Goal: Task Accomplishment & Management: Use online tool/utility

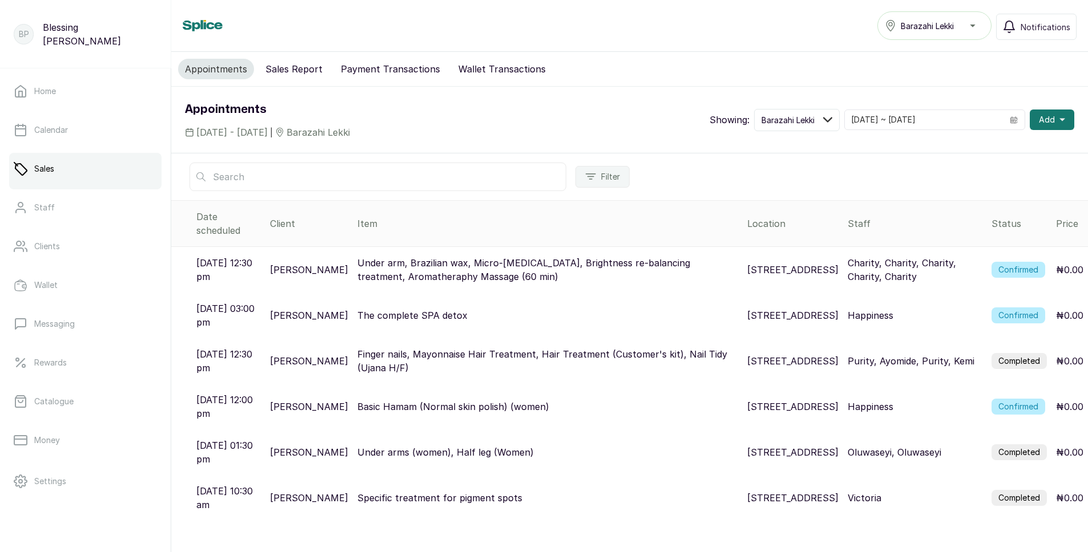
click at [297, 65] on button "Sales Report" at bounding box center [294, 69] width 71 height 21
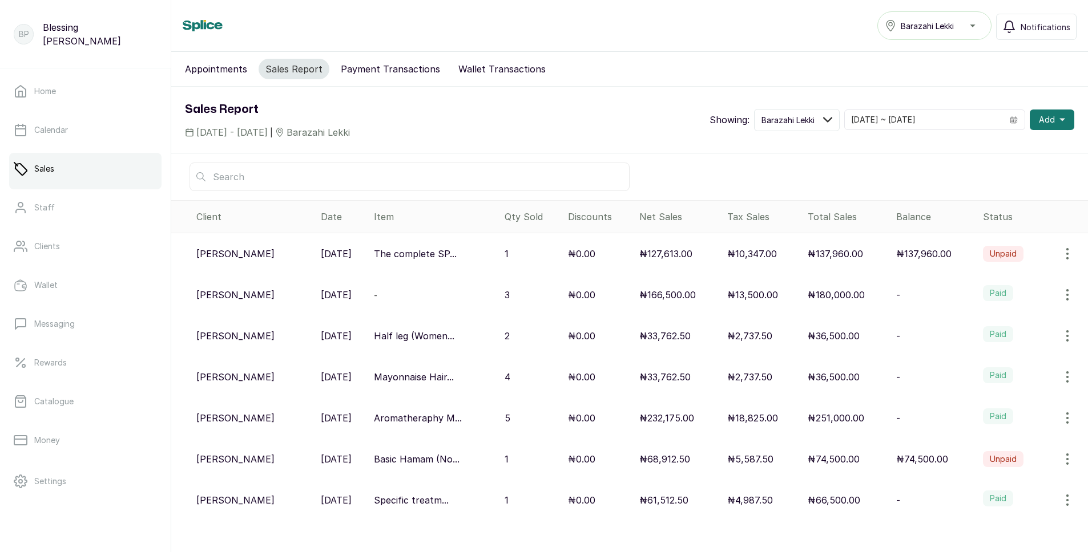
click at [988, 293] on label "Paid" at bounding box center [998, 293] width 30 height 16
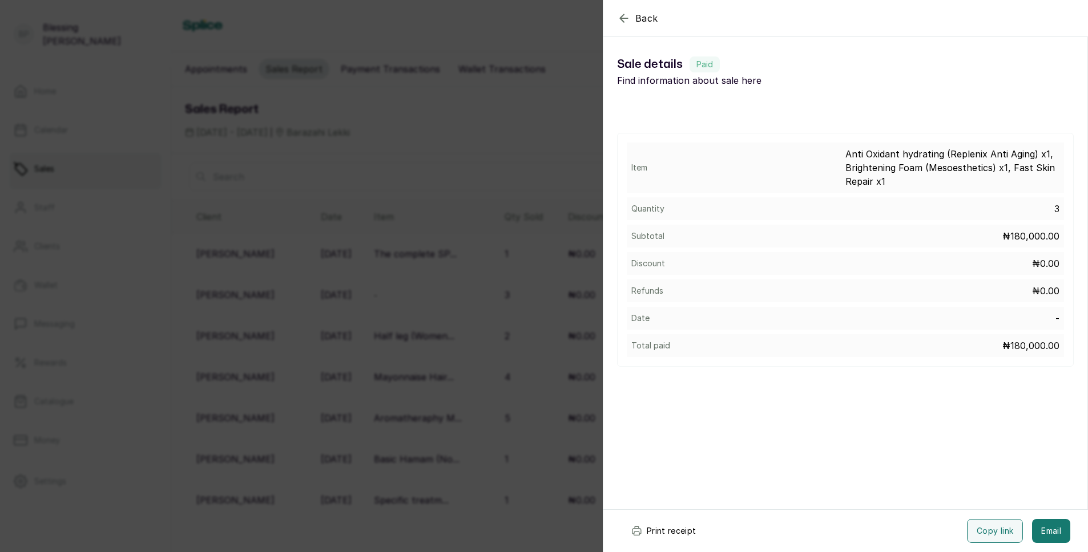
click at [686, 532] on button "Print receipt" at bounding box center [663, 531] width 84 height 24
click at [684, 532] on button "Print receipt" at bounding box center [663, 531] width 84 height 24
click at [619, 22] on icon "button" at bounding box center [624, 18] width 14 height 14
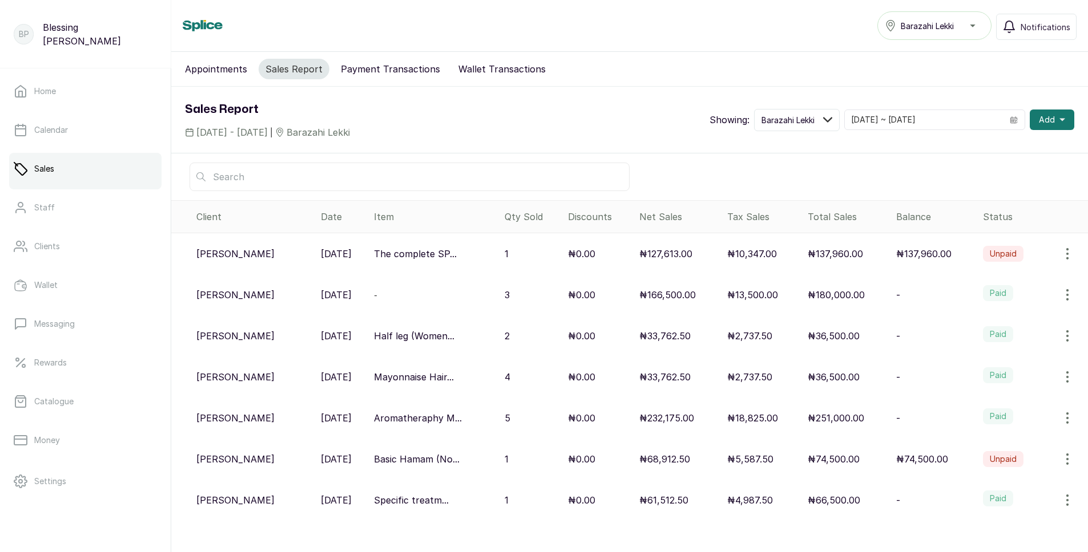
click at [988, 415] on label "Paid" at bounding box center [998, 417] width 30 height 16
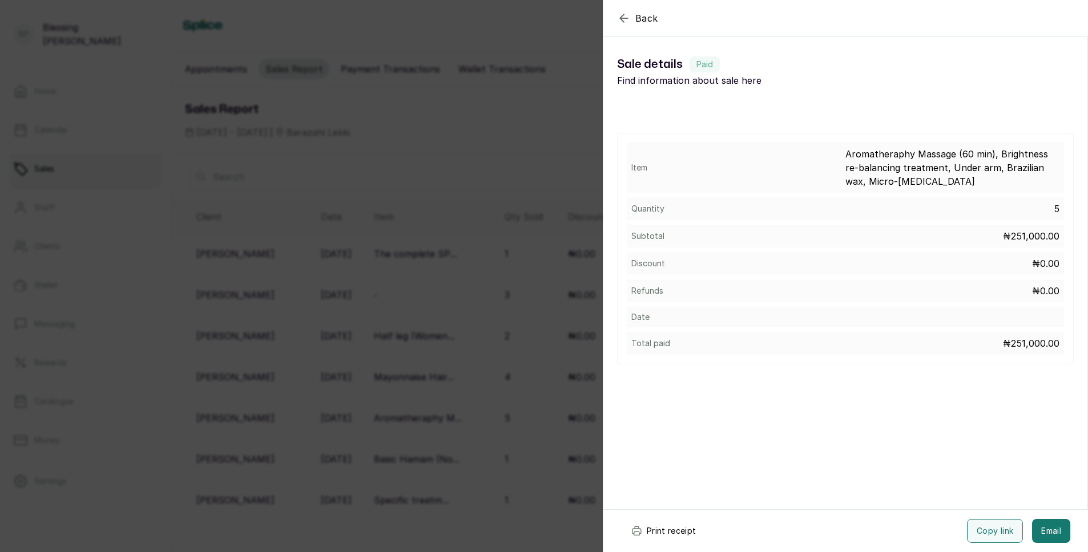
click at [673, 530] on button "Print receipt" at bounding box center [663, 531] width 84 height 24
click at [674, 531] on button "Print receipt" at bounding box center [663, 531] width 84 height 24
click at [624, 17] on icon "button" at bounding box center [624, 18] width 14 height 14
